Goal: Task Accomplishment & Management: Complete application form

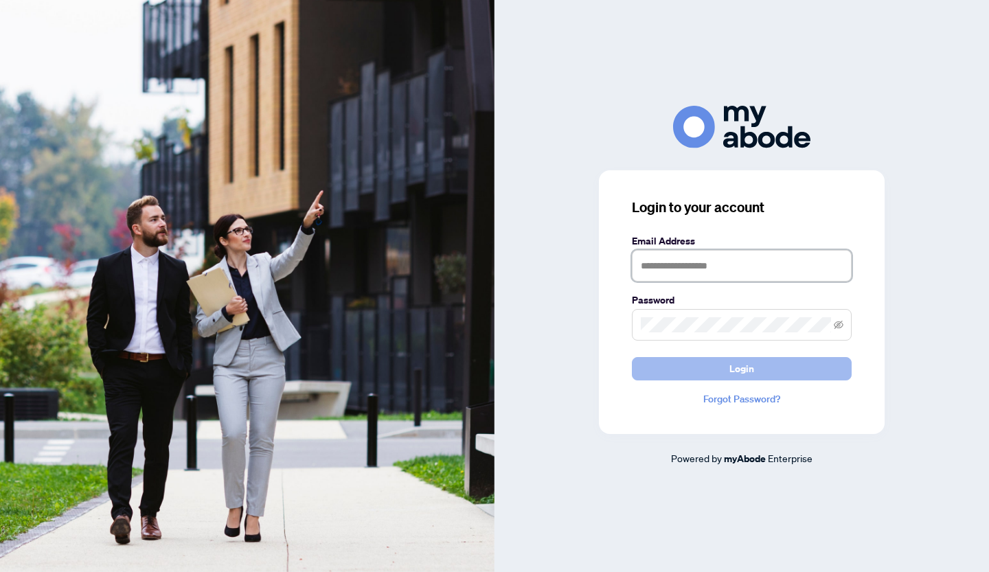
type input "**********"
click at [734, 363] on span "Login" at bounding box center [742, 369] width 25 height 22
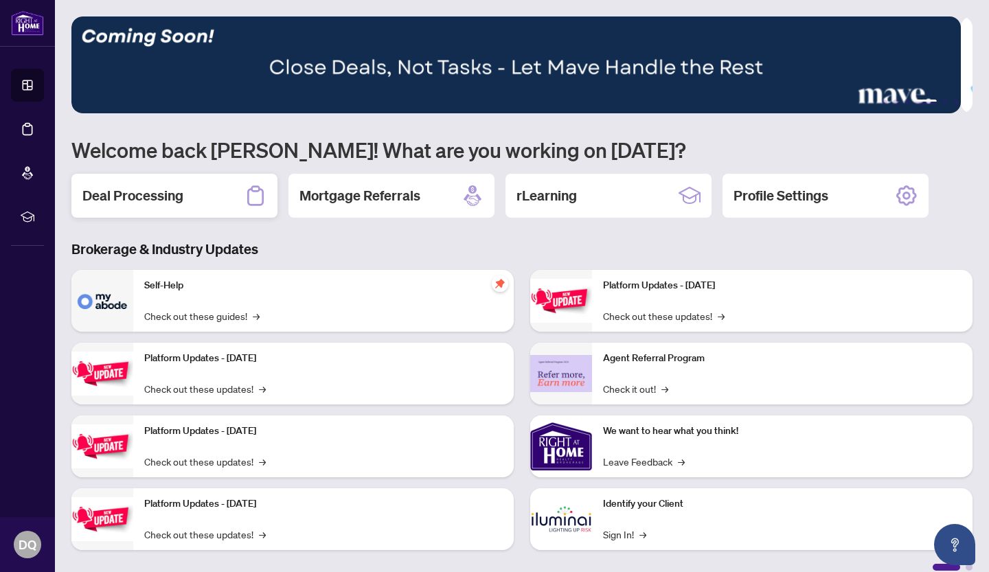
click at [144, 203] on h2 "Deal Processing" at bounding box center [132, 195] width 101 height 19
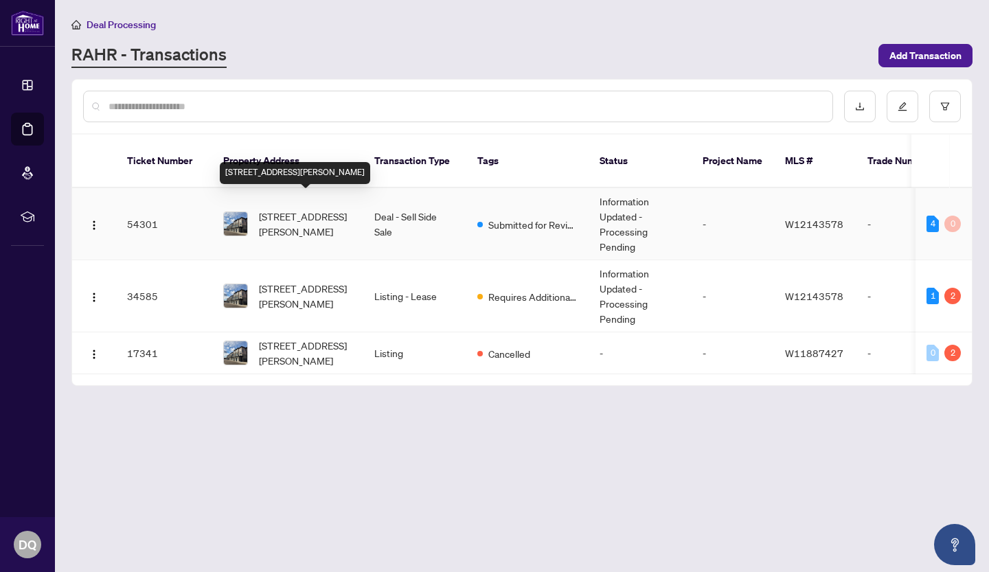
click at [282, 209] on span "[STREET_ADDRESS][PERSON_NAME]" at bounding box center [305, 224] width 93 height 30
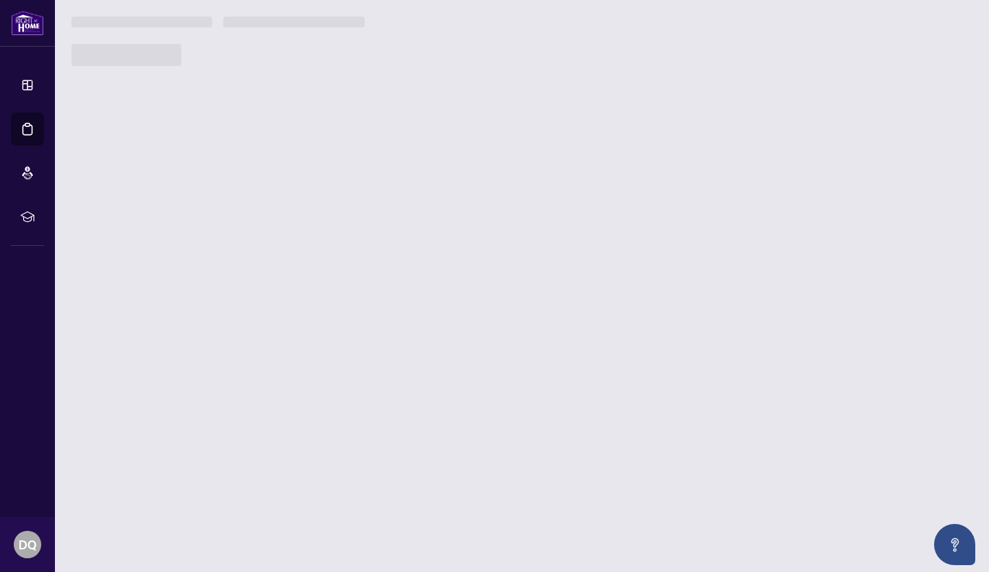
click at [282, 206] on main "Deal Processing [PERSON_NAME] - Transactions Add Transaction Ticket Number Prop…" at bounding box center [522, 286] width 934 height 572
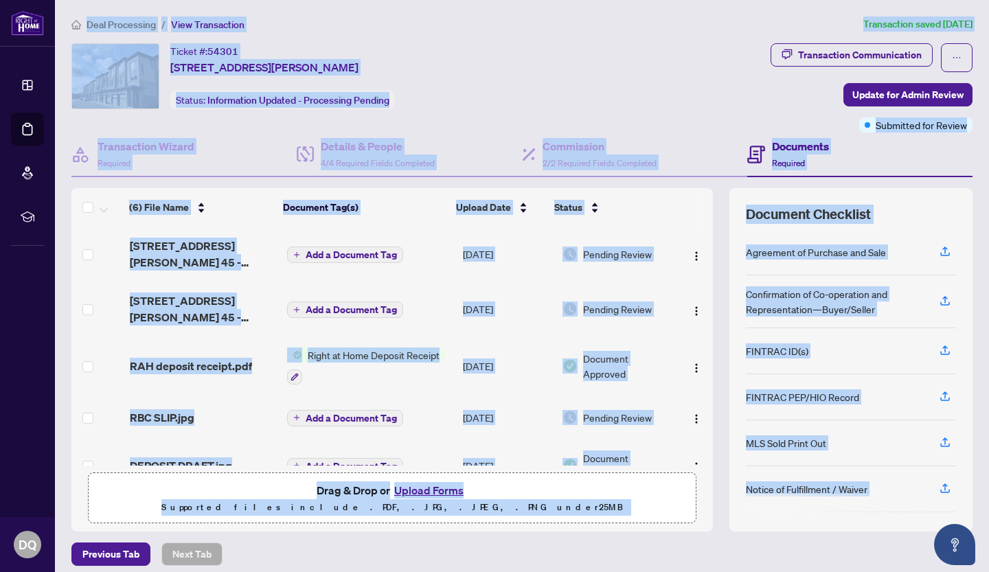
click at [503, 88] on div "Ticket #: 54301 [STREET_ADDRESS][PERSON_NAME] Status: Information Updated - Pro…" at bounding box center [418, 76] width 694 height 66
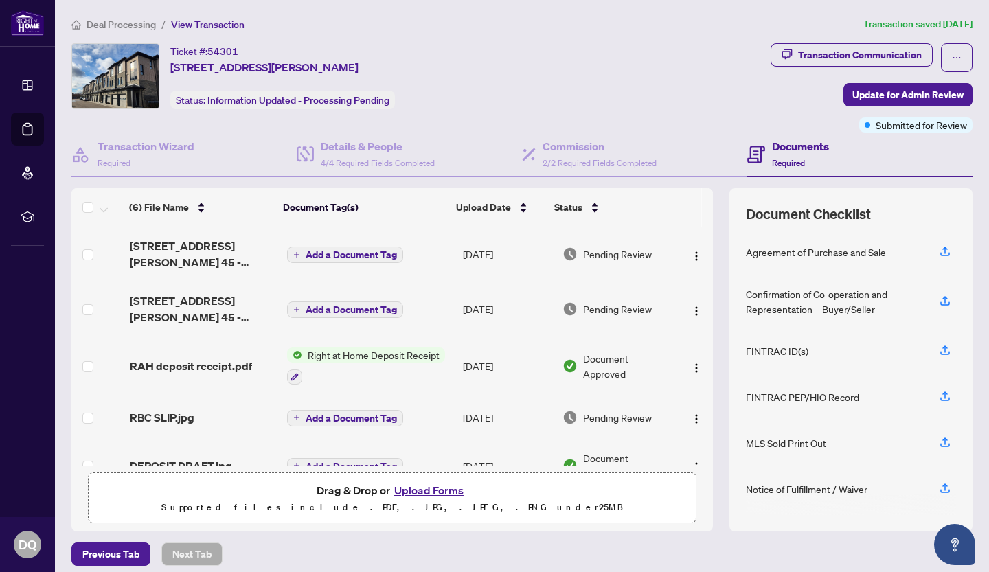
click at [415, 490] on button "Upload Forms" at bounding box center [429, 491] width 78 height 18
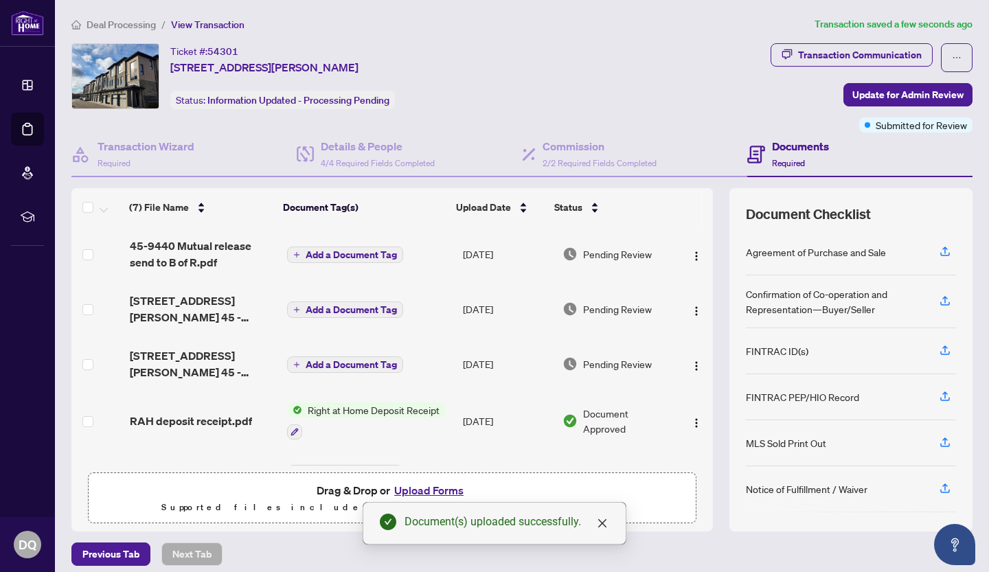
click at [355, 251] on span "Add a Document Tag" at bounding box center [351, 255] width 91 height 10
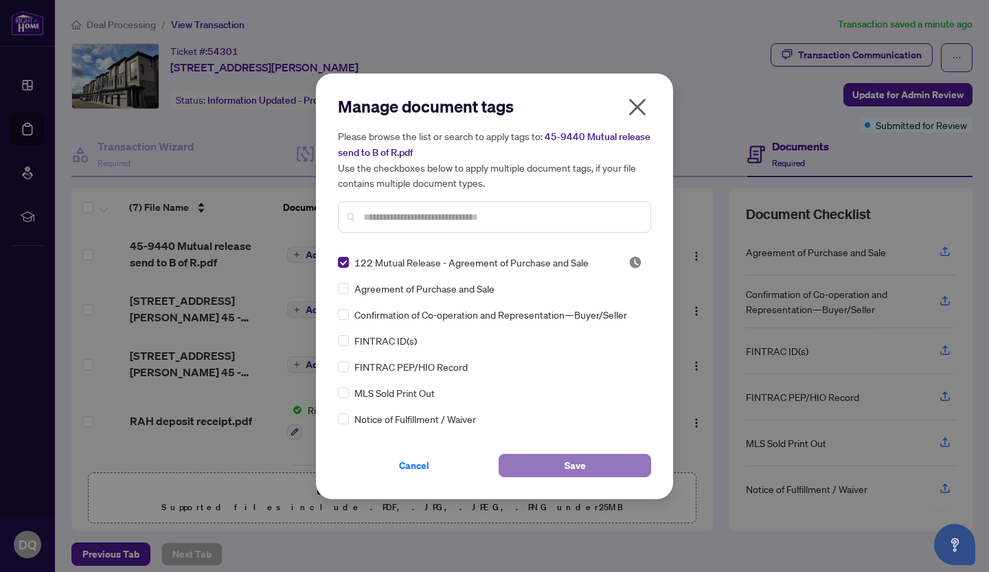
click at [568, 467] on span "Save" at bounding box center [575, 466] width 21 height 22
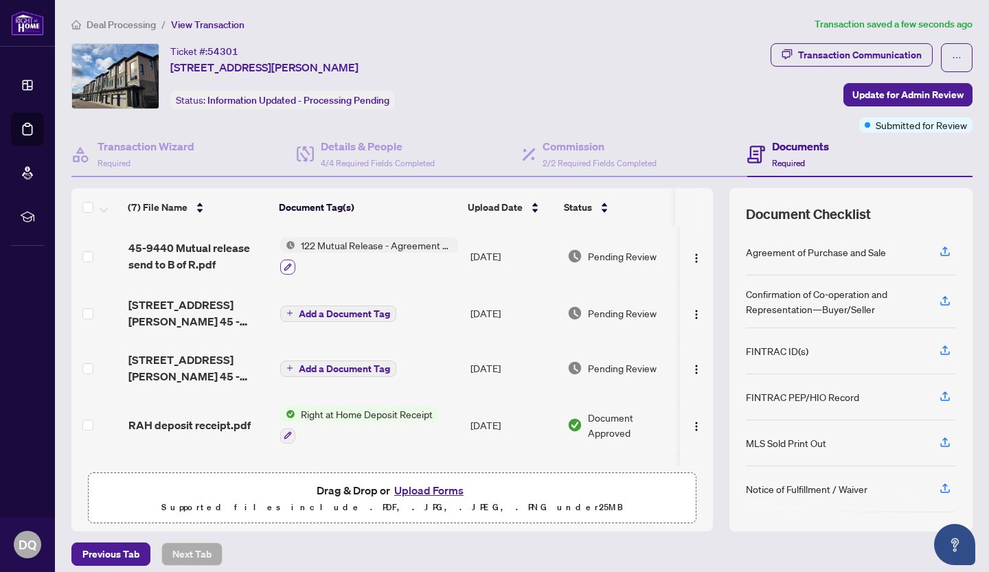
click at [288, 263] on icon "button" at bounding box center [288, 267] width 8 height 8
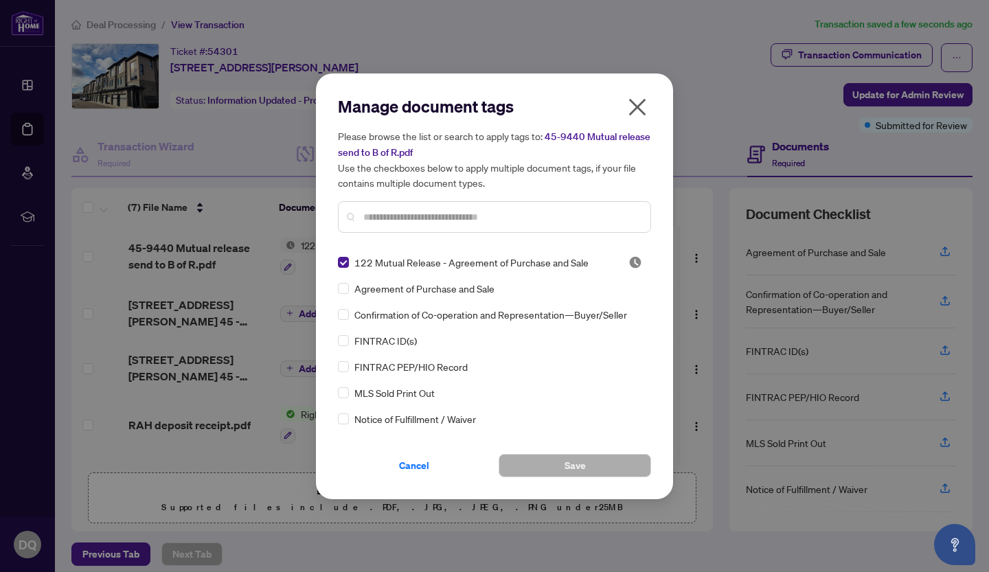
click at [369, 216] on input "text" at bounding box center [501, 217] width 276 height 15
click at [639, 108] on icon "close" at bounding box center [637, 106] width 17 height 17
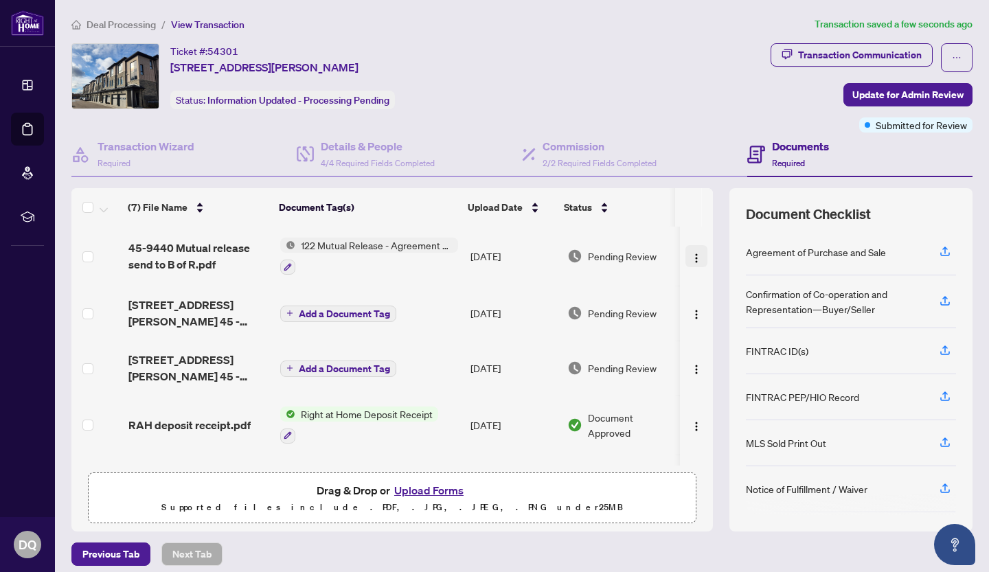
click at [691, 255] on img "button" at bounding box center [696, 258] width 11 height 11
click at [672, 76] on div "Ticket #: 54301 [STREET_ADDRESS][PERSON_NAME] Status: Information Updated - Pro…" at bounding box center [418, 76] width 694 height 66
click at [888, 93] on span "Update for Admin Review" at bounding box center [908, 95] width 111 height 22
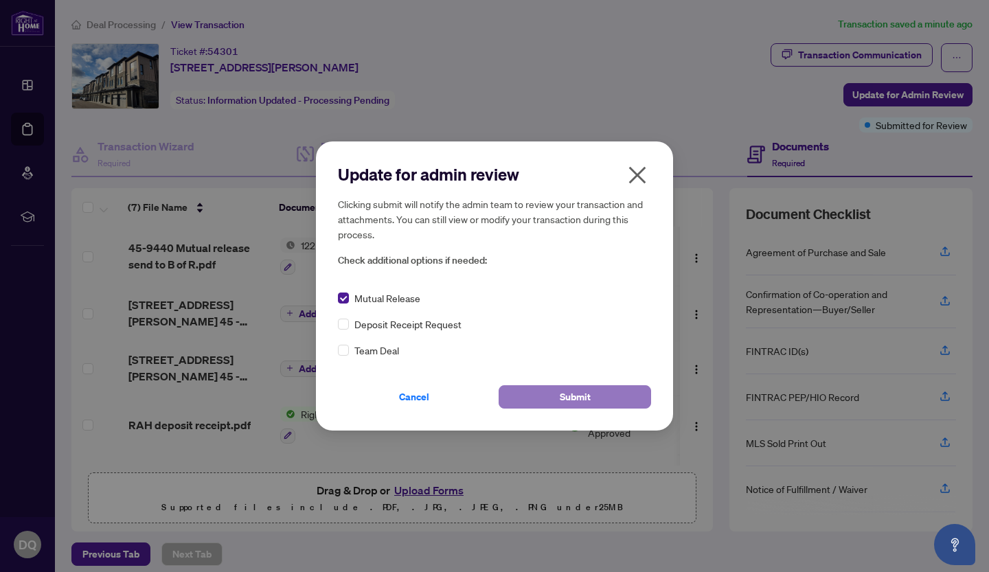
click at [565, 398] on span "Submit" at bounding box center [575, 397] width 31 height 22
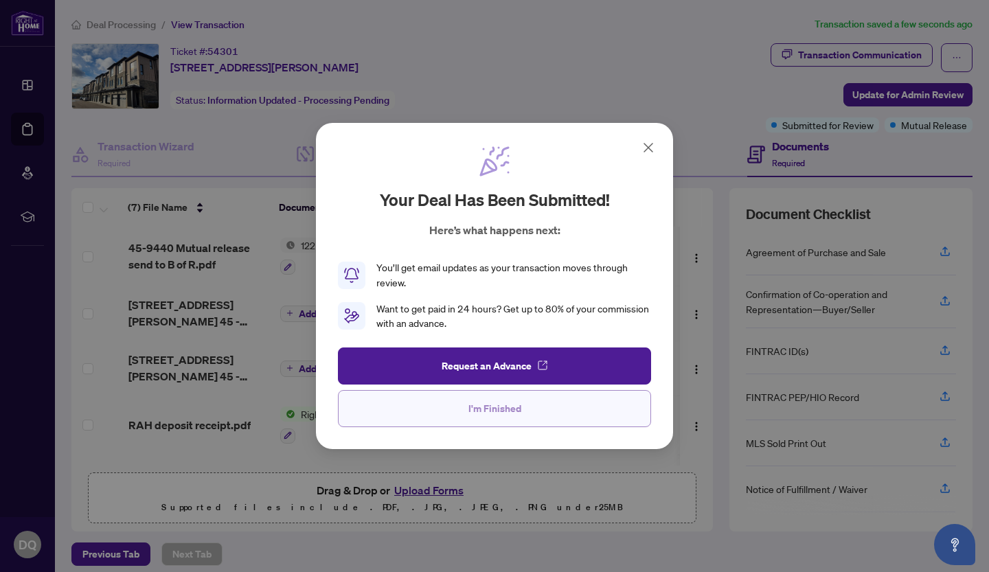
click at [482, 407] on span "I'm Finished" at bounding box center [495, 409] width 53 height 22
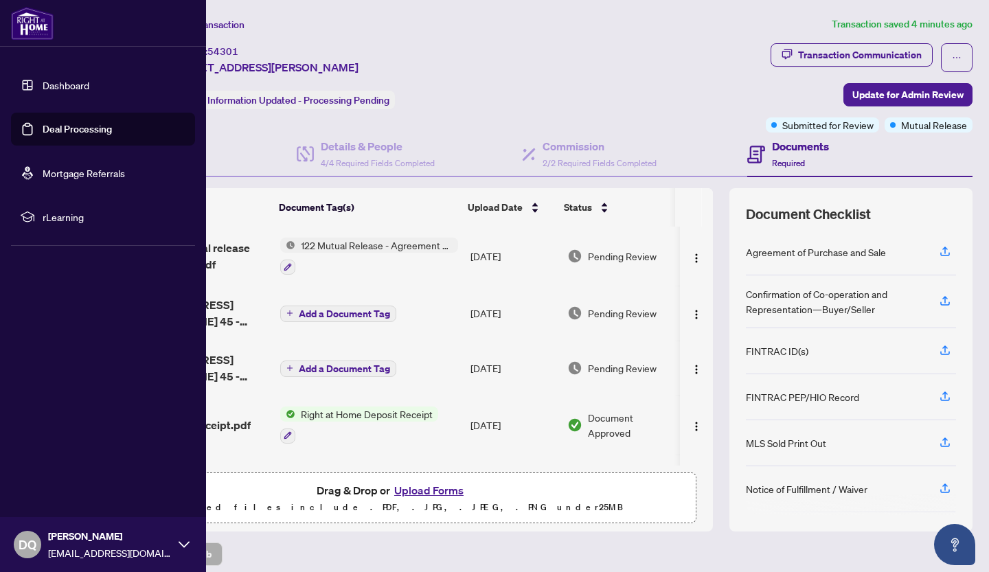
click at [182, 543] on icon at bounding box center [184, 544] width 11 height 11
click at [60, 467] on span "Logout" at bounding box center [55, 463] width 31 height 22
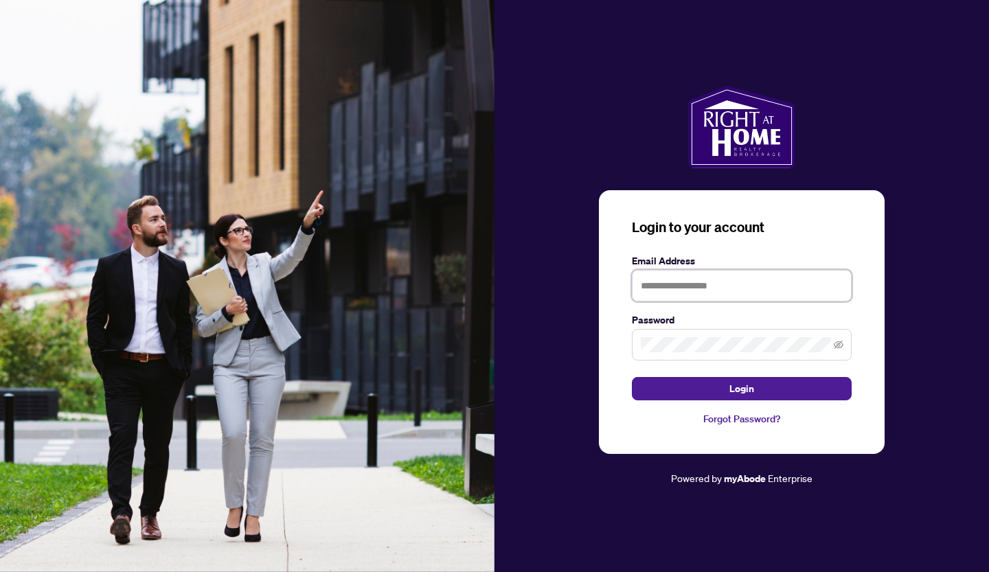
type input "**********"
